Goal: Information Seeking & Learning: Learn about a topic

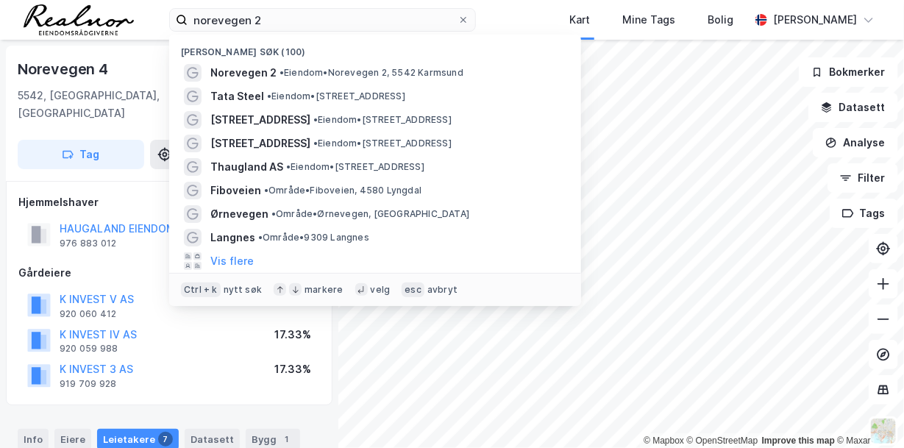
drag, startPoint x: 0, startPoint y: 0, endPoint x: 0, endPoint y: -18, distance: 18.4
click at [0, 0] on html "norevegen 2 Nylige søk (100) Norevegen 2 • Eiendom • Norevegen 2, 5542 Karmsund…" at bounding box center [452, 224] width 904 height 448
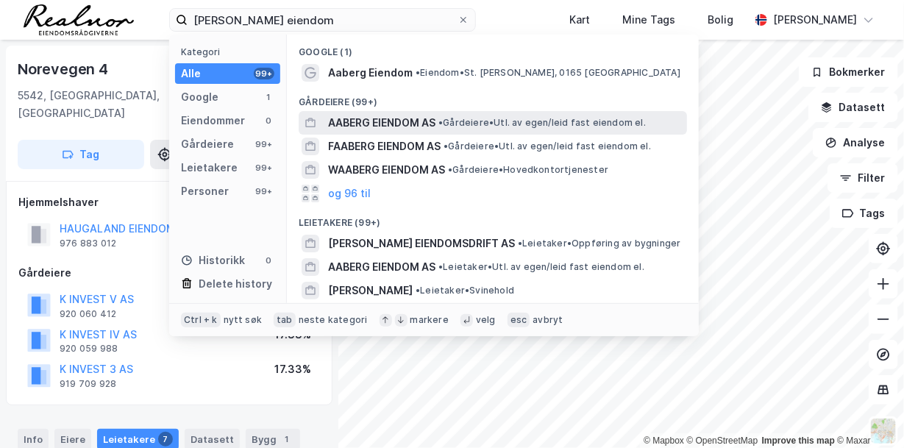
type input "[PERSON_NAME] eiendom"
click at [389, 127] on span "AABERG EIENDOM AS" at bounding box center [381, 123] width 107 height 18
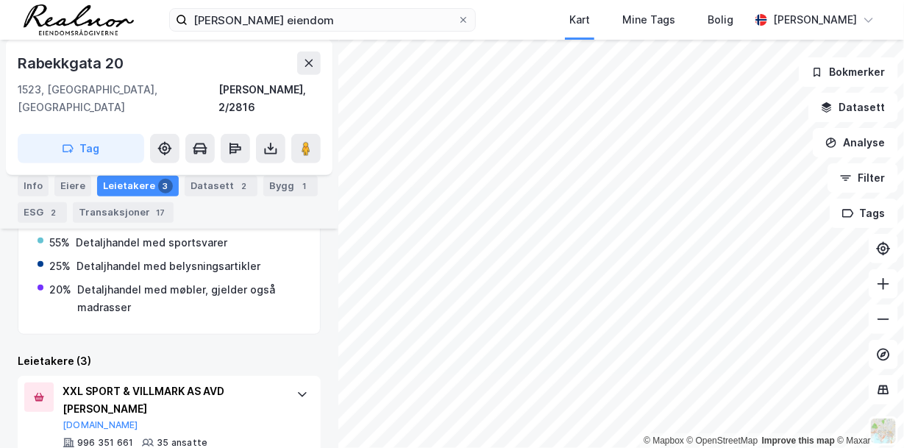
scroll to position [461, 0]
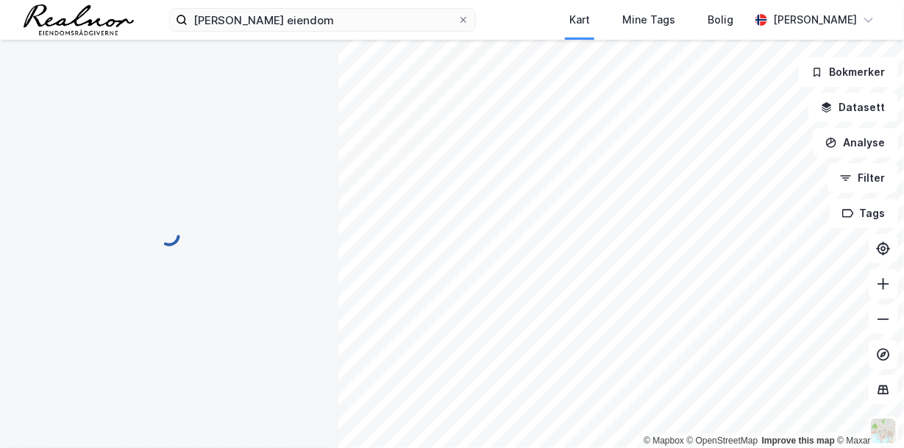
scroll to position [357, 0]
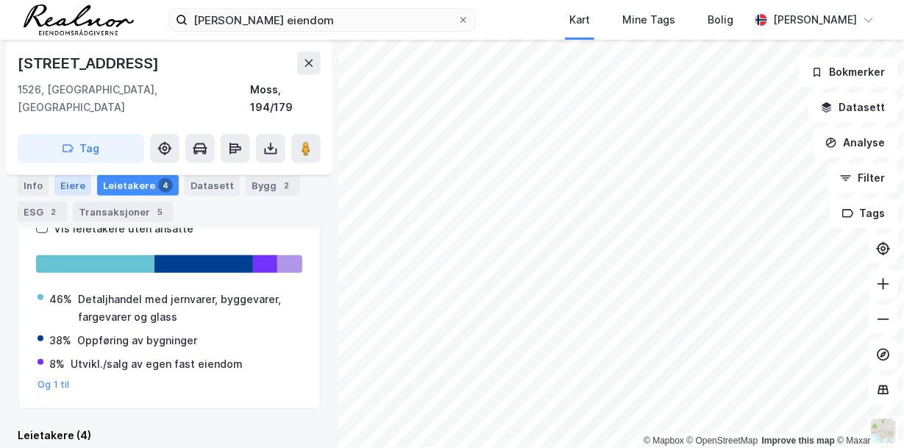
click at [78, 182] on div "Eiere" at bounding box center [72, 185] width 37 height 21
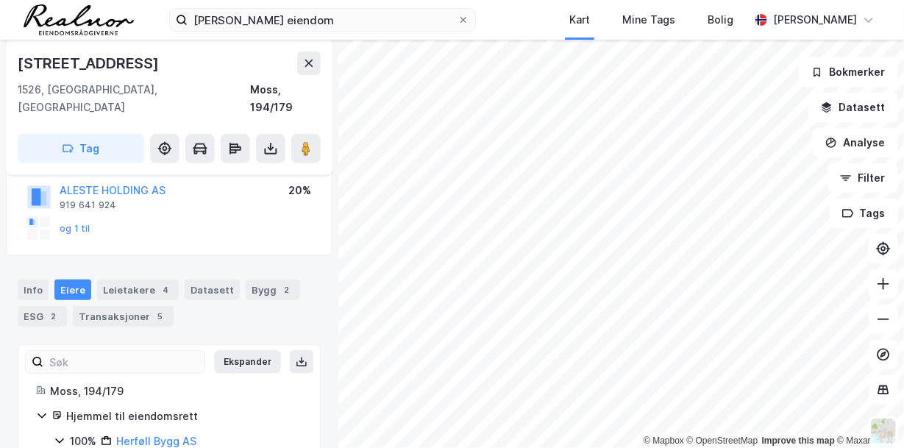
scroll to position [224, 0]
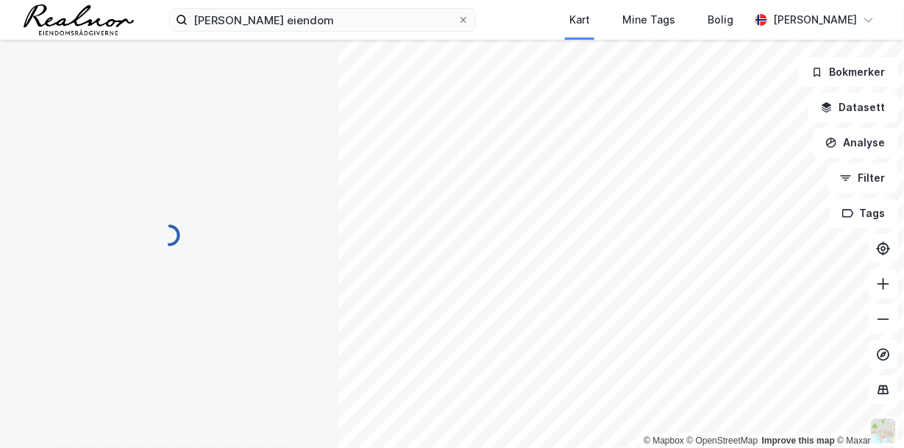
scroll to position [224, 0]
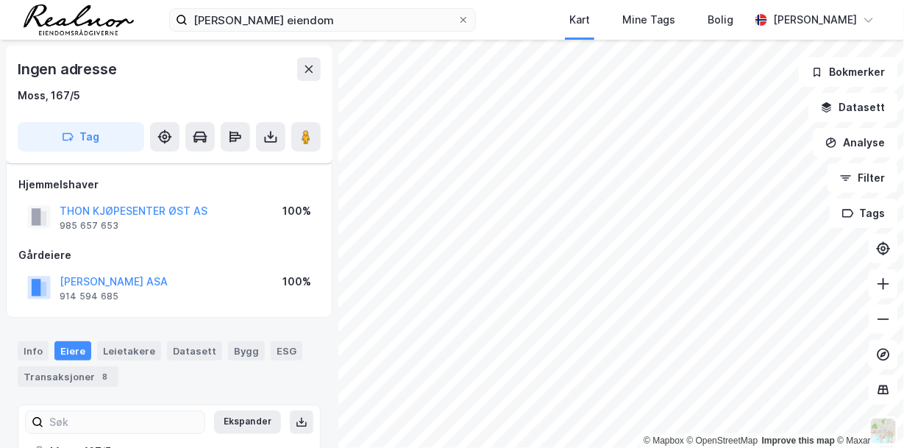
scroll to position [122, 0]
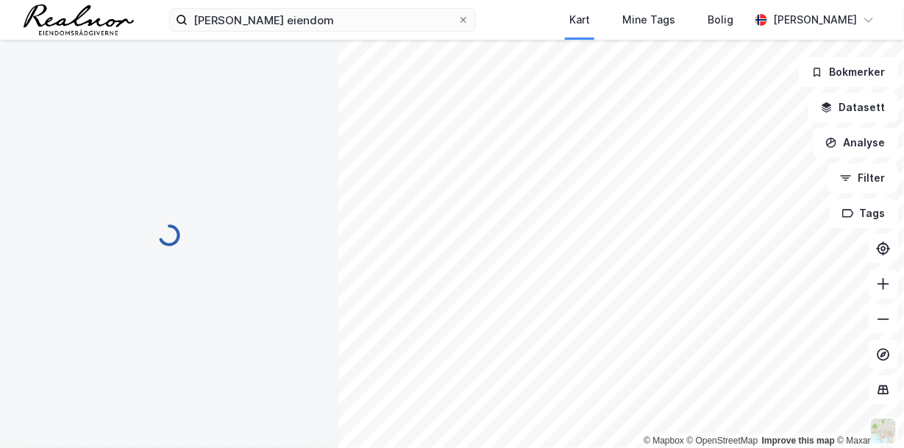
scroll to position [122, 0]
